Goal: Task Accomplishment & Management: Manage account settings

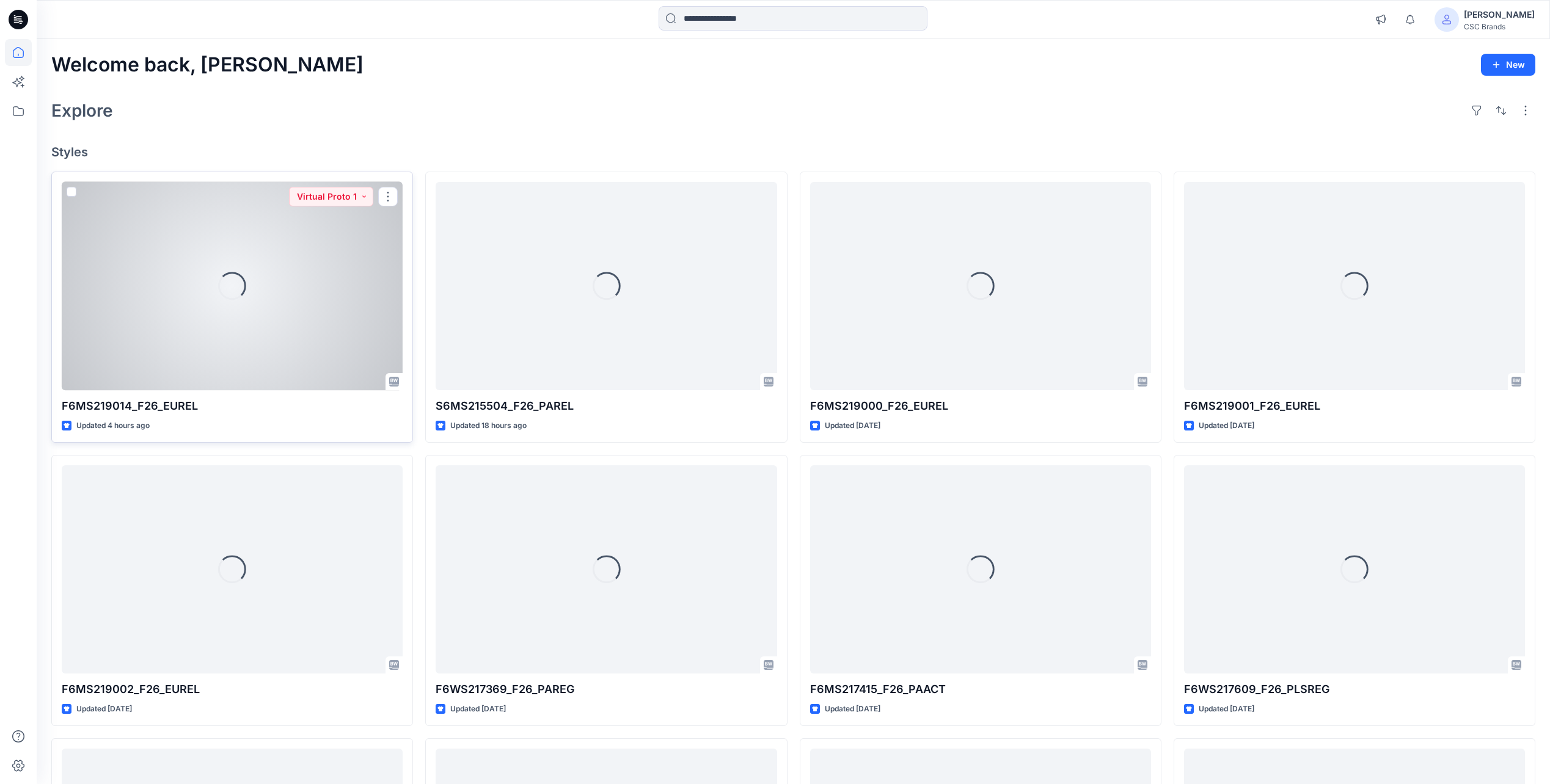
click at [262, 280] on div "Loading..." at bounding box center [232, 286] width 341 height 208
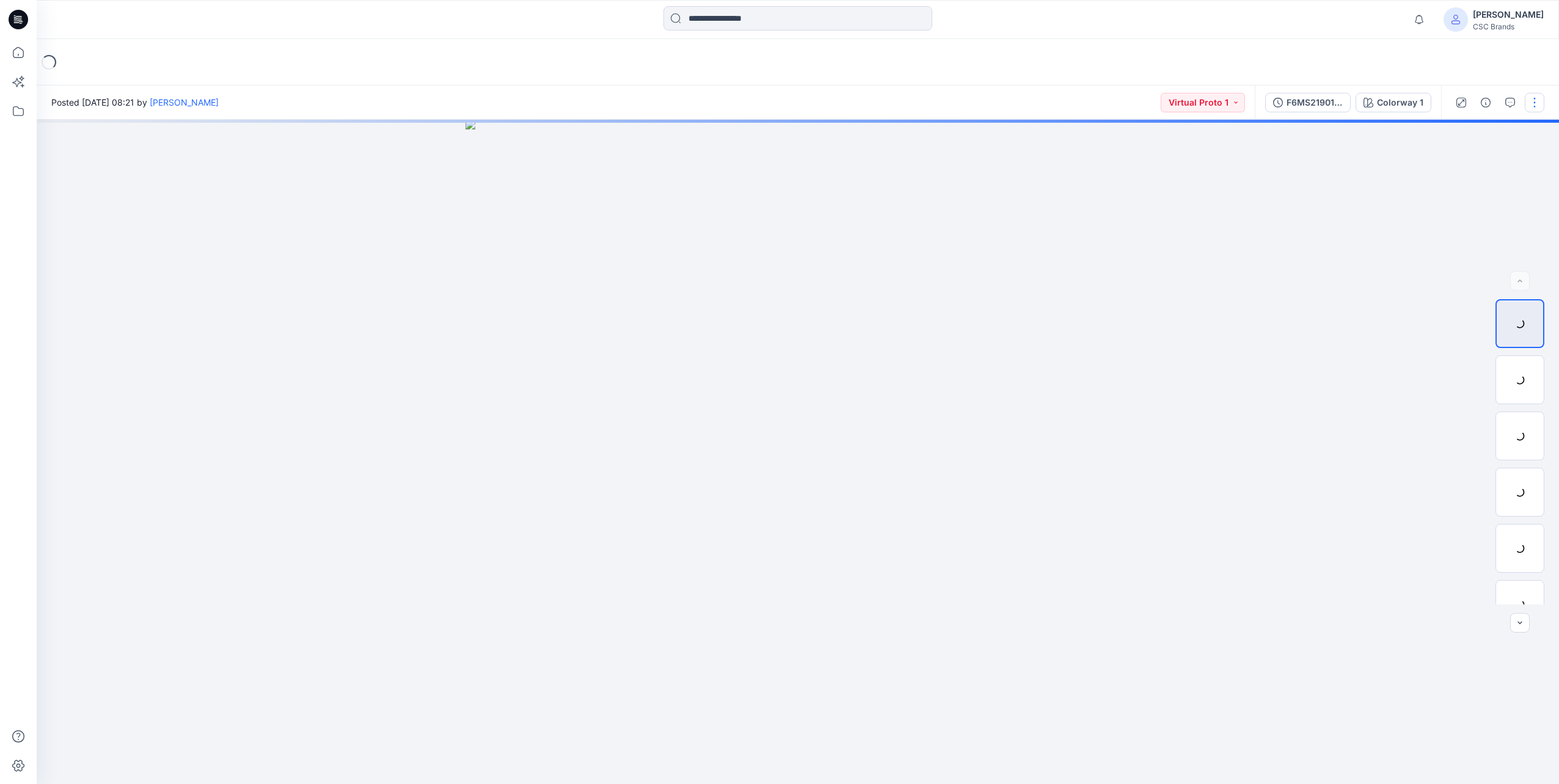
click at [1535, 101] on button "button" at bounding box center [1535, 103] width 20 height 20
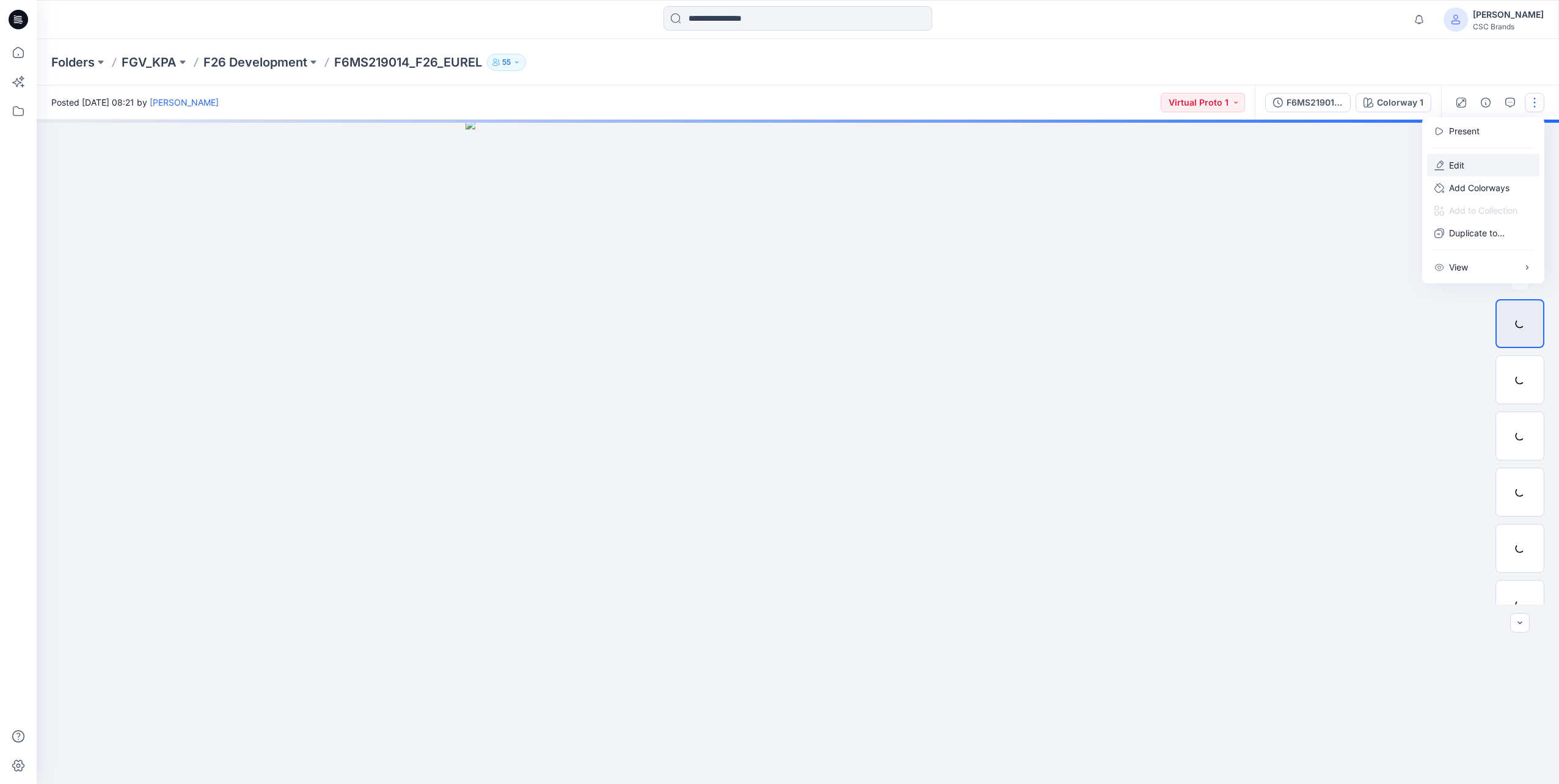
click at [1471, 155] on button "Edit" at bounding box center [1483, 166] width 113 height 23
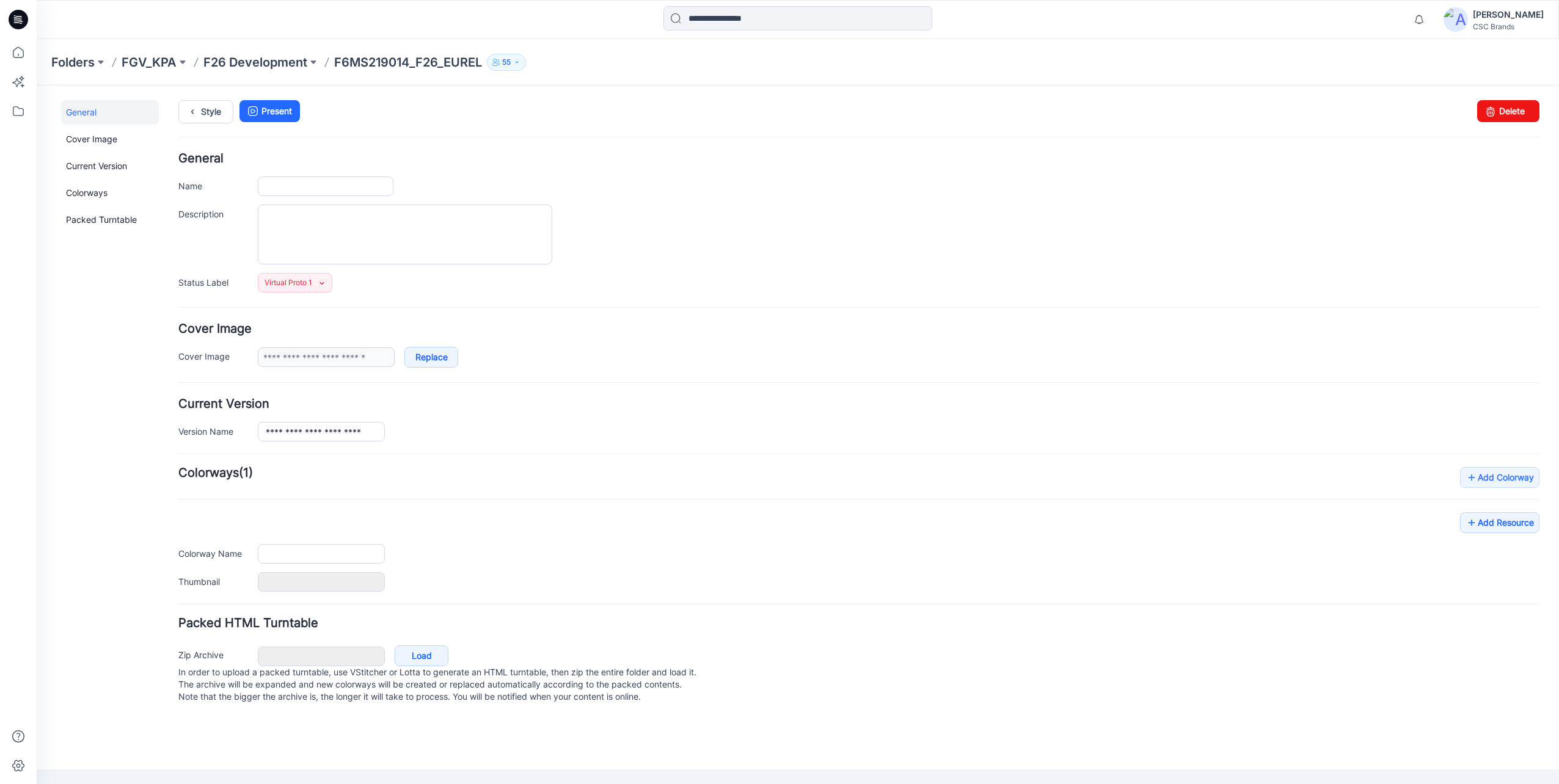
type input "**********"
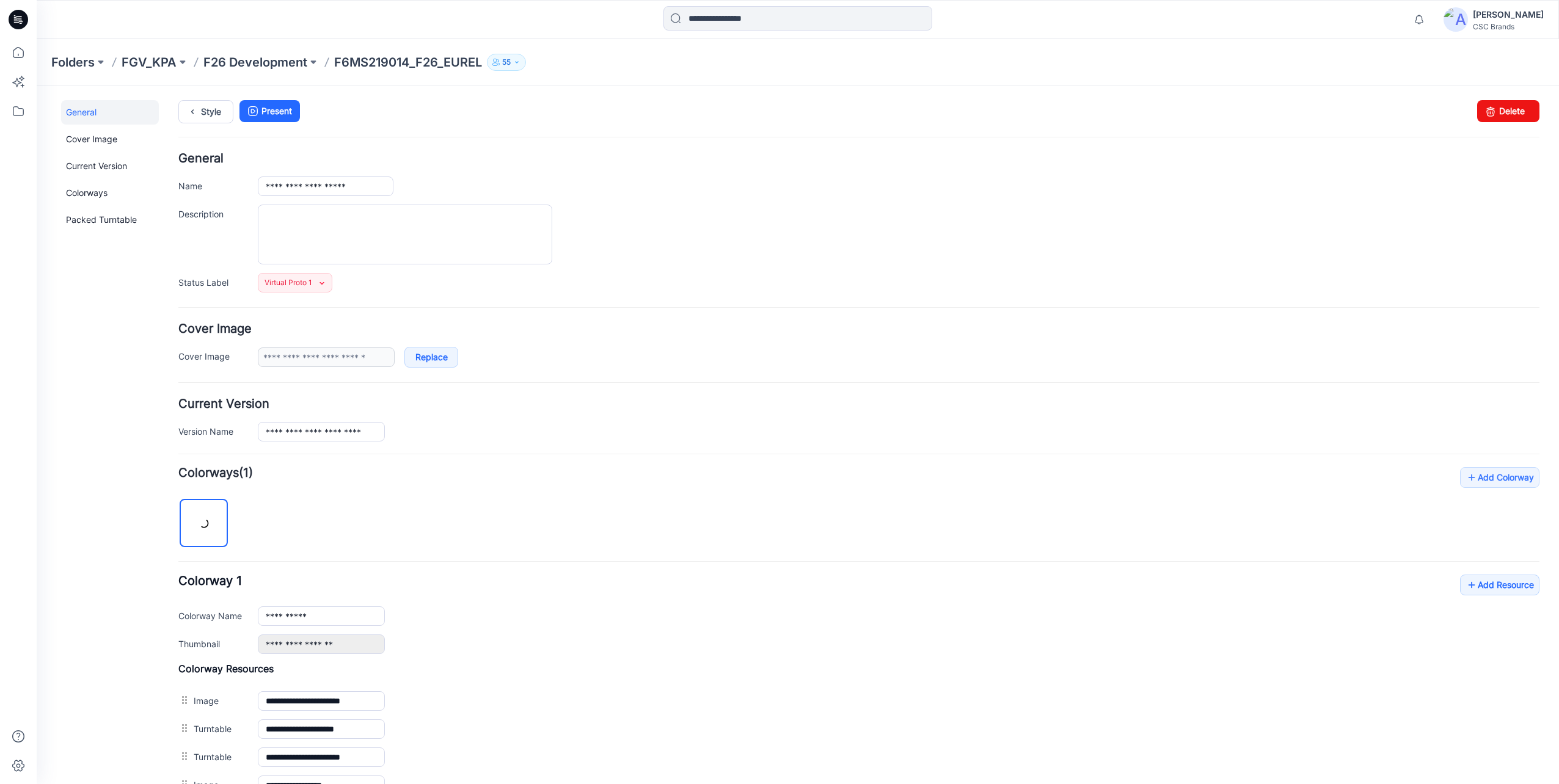
click at [513, 64] on button "55" at bounding box center [507, 62] width 39 height 17
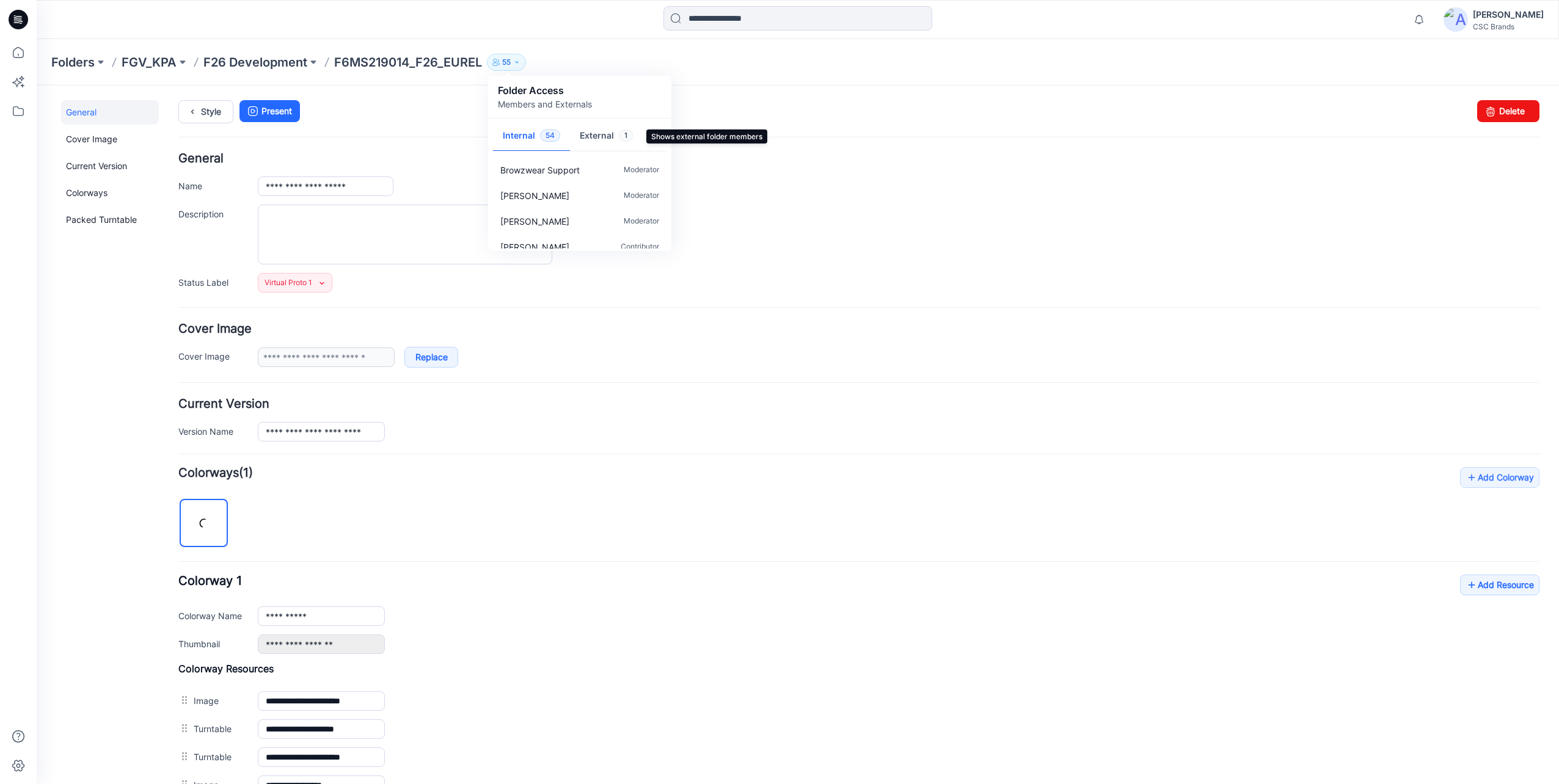
click at [600, 132] on button "External 1" at bounding box center [606, 136] width 73 height 31
click at [527, 138] on button "Internal 54" at bounding box center [532, 136] width 77 height 31
click at [730, 113] on ul "Style Present" at bounding box center [859, 110] width 1361 height 22
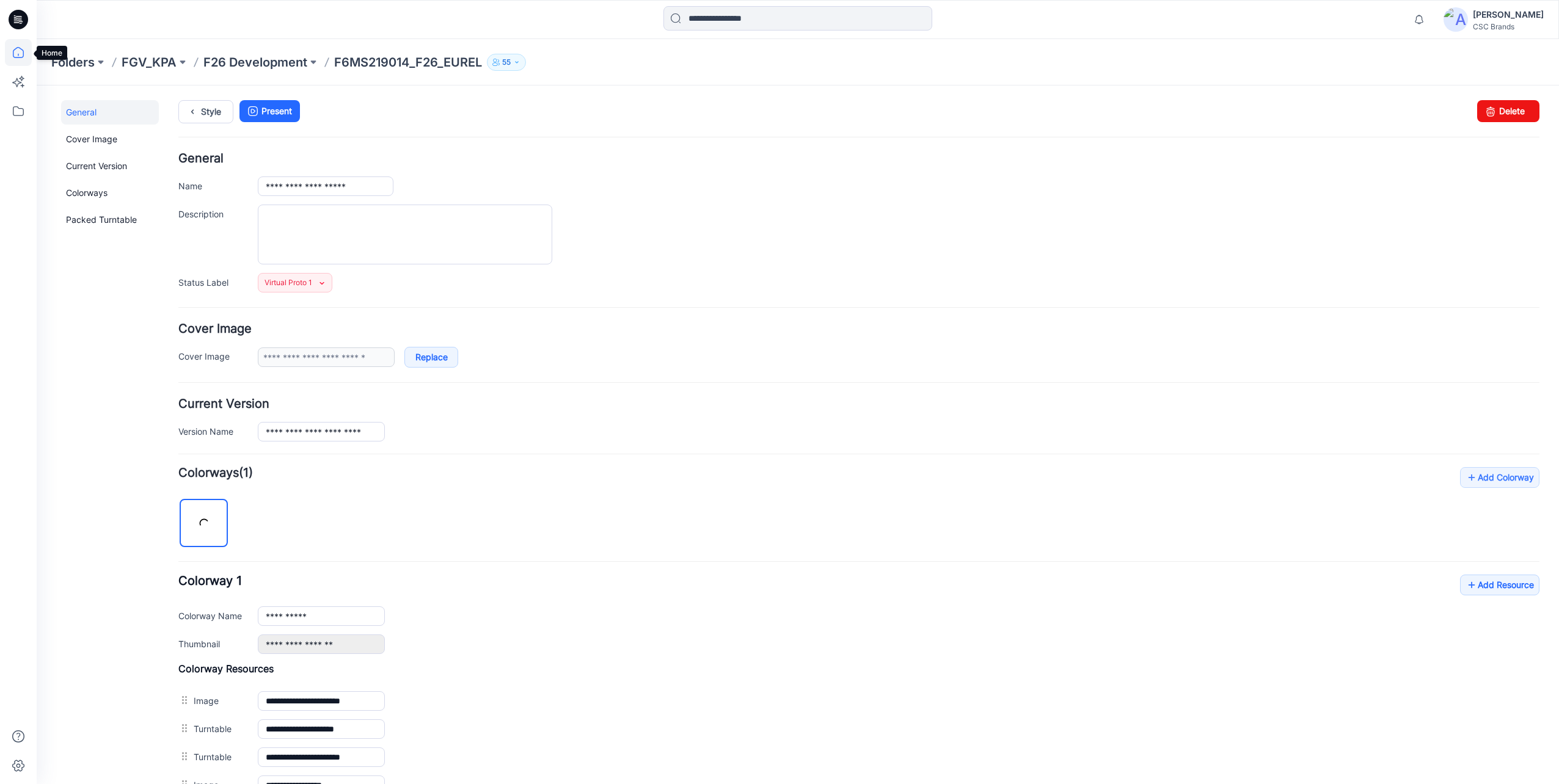
click at [22, 48] on icon at bounding box center [18, 53] width 27 height 27
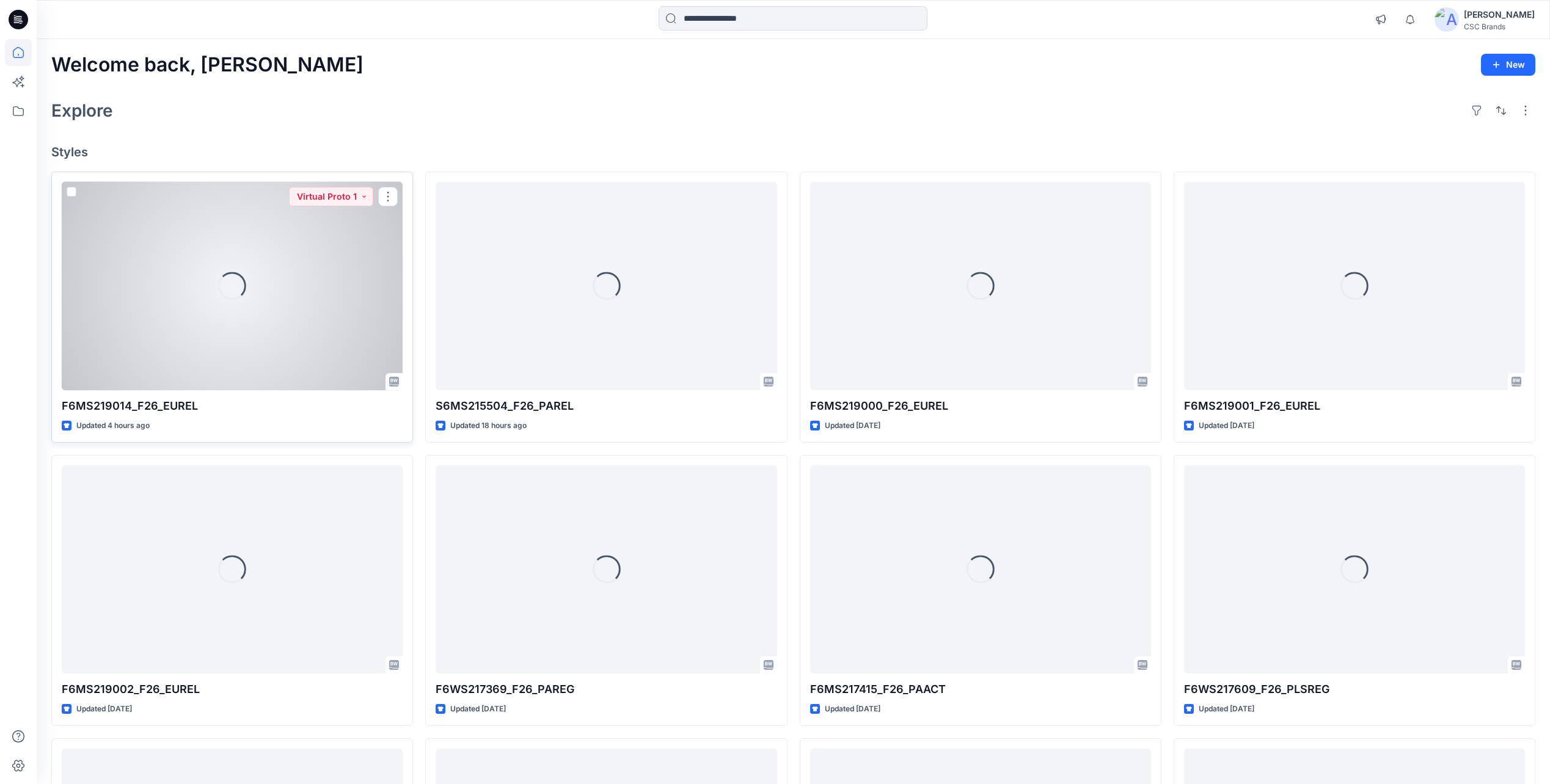
click at [303, 354] on div "Loading..." at bounding box center [232, 286] width 341 height 208
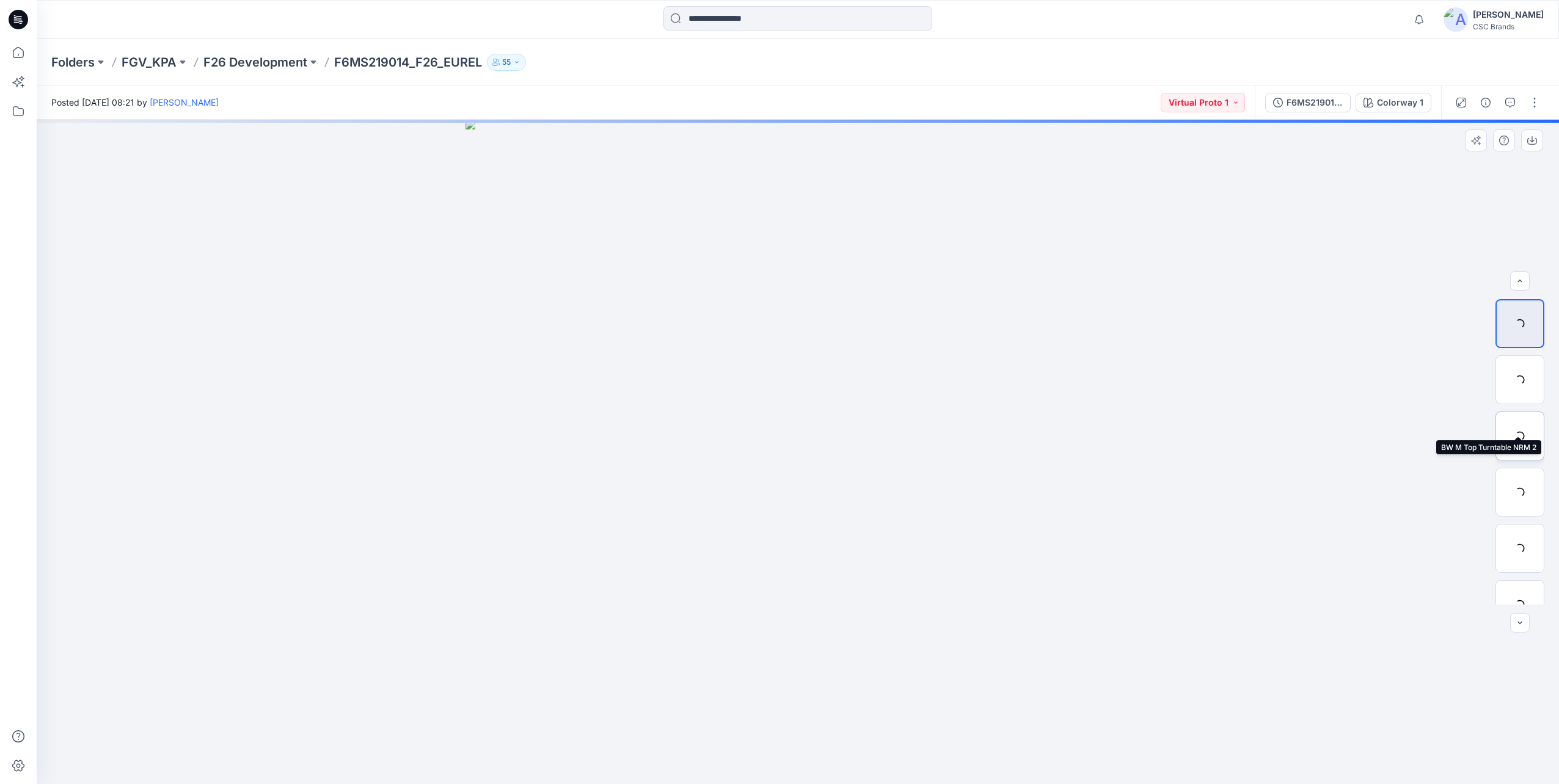
scroll to position [193, 0]
